Goal: Transaction & Acquisition: Purchase product/service

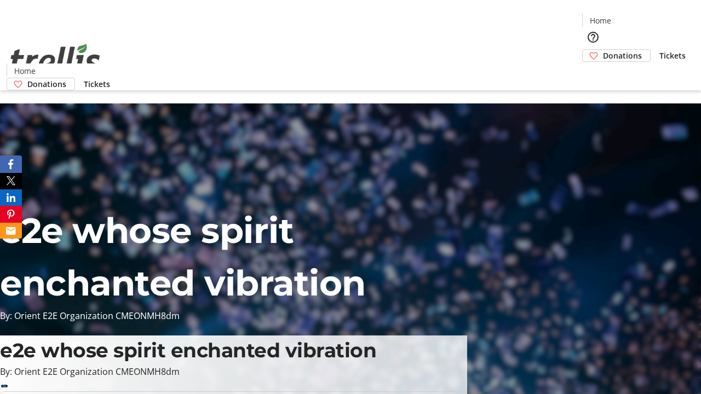
click at [603, 50] on span "Donations" at bounding box center [622, 56] width 39 height 12
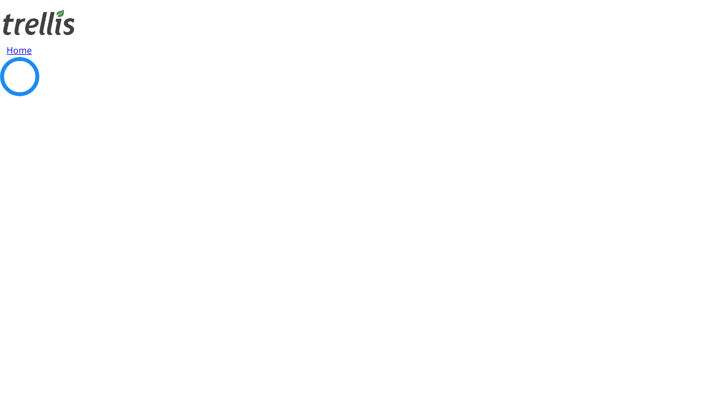
select select "CA"
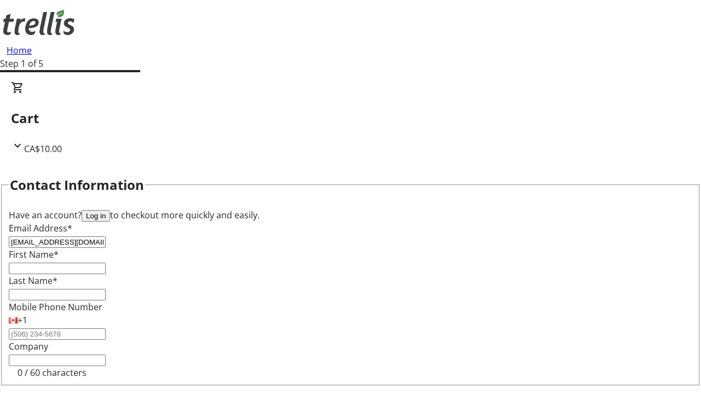
type input "[EMAIL_ADDRESS][DOMAIN_NAME]"
type input "[PERSON_NAME]"
type input "Borer"
type input "[STREET_ADDRESS][PERSON_NAME]"
type input "Kelowna"
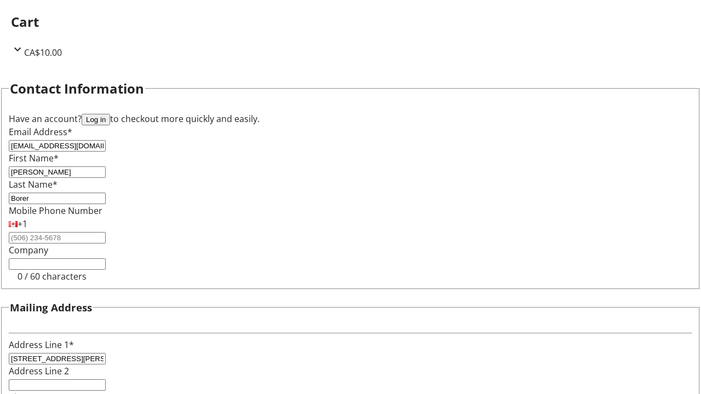
select select "BC"
type input "Kelowna"
type input "V1Y 0C2"
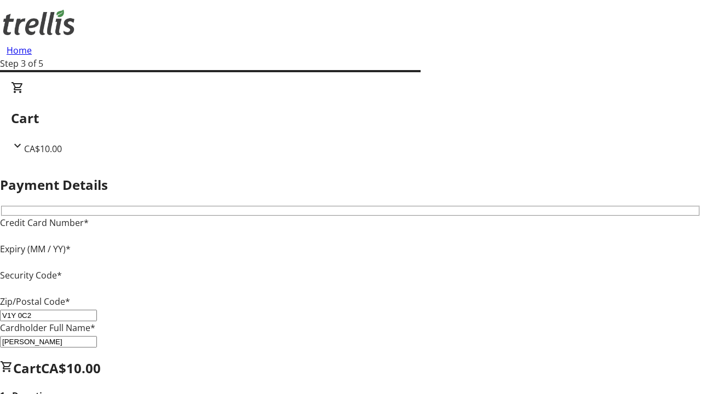
type input "V1Y 0C2"
